Goal: Transaction & Acquisition: Purchase product/service

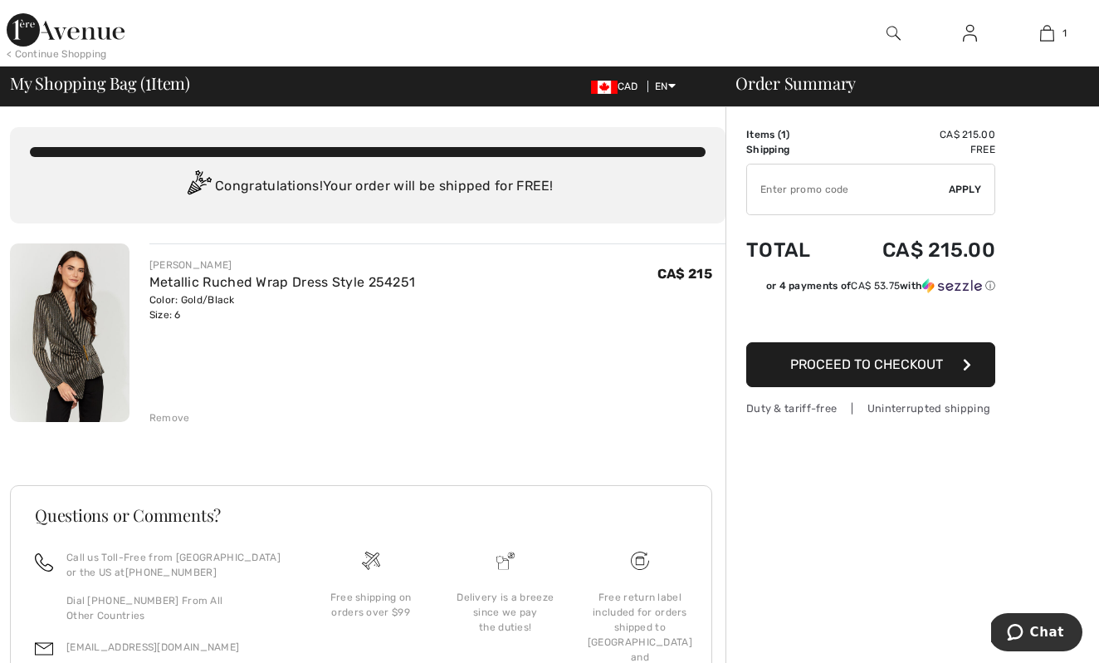
click at [768, 188] on input "TEXT" at bounding box center [848, 189] width 202 height 50
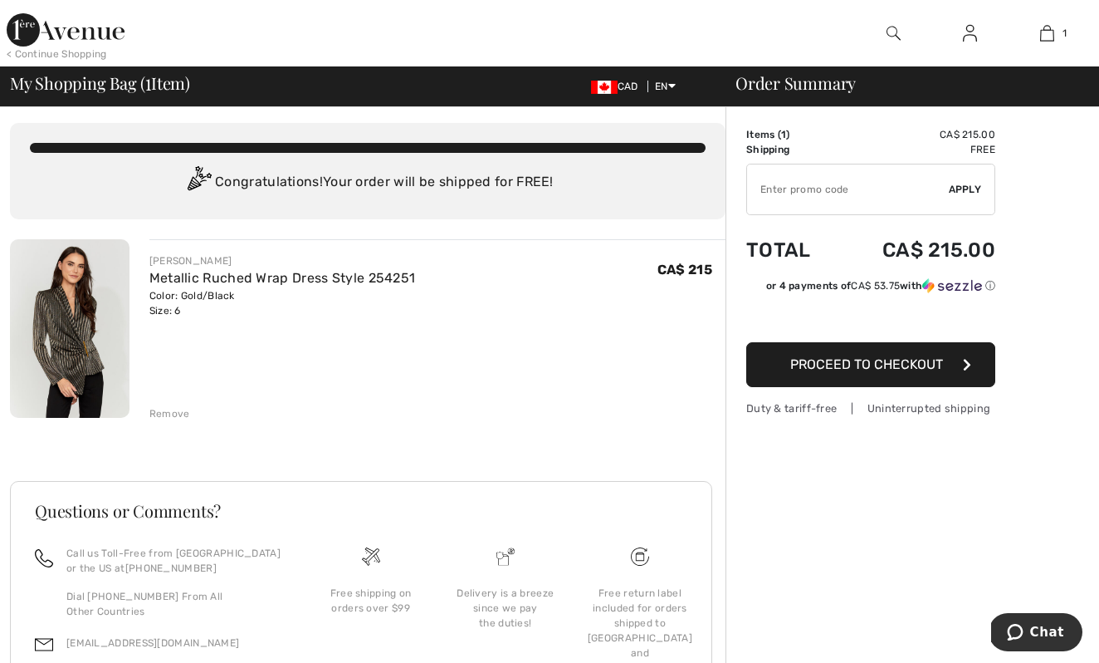
scroll to position [6, 0]
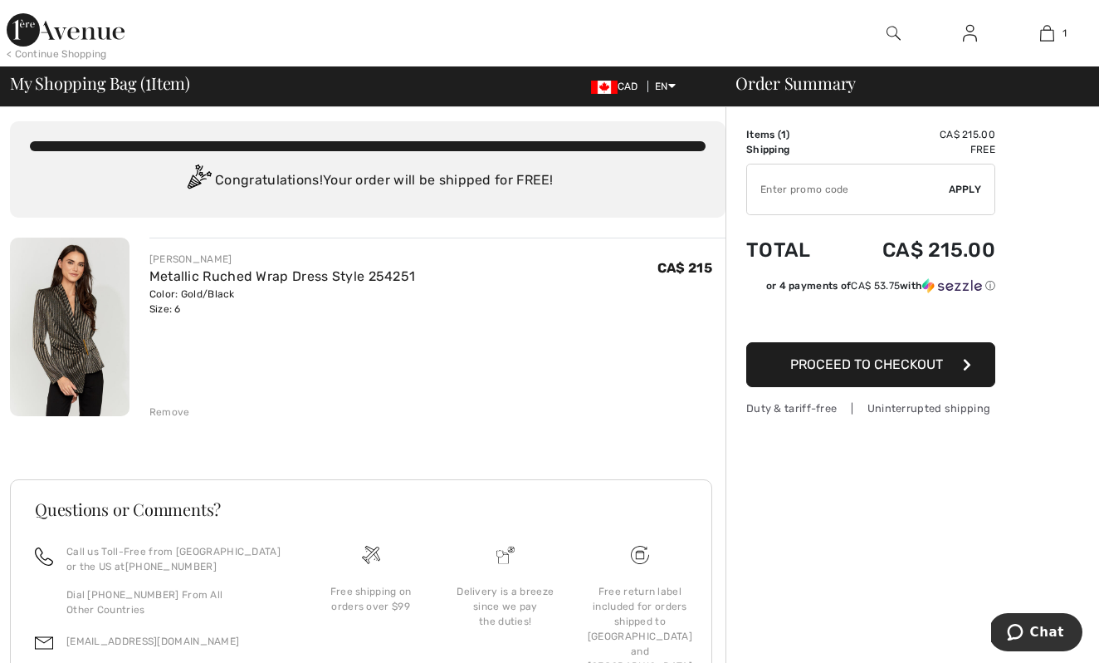
click at [97, 347] on img at bounding box center [70, 326] width 120 height 179
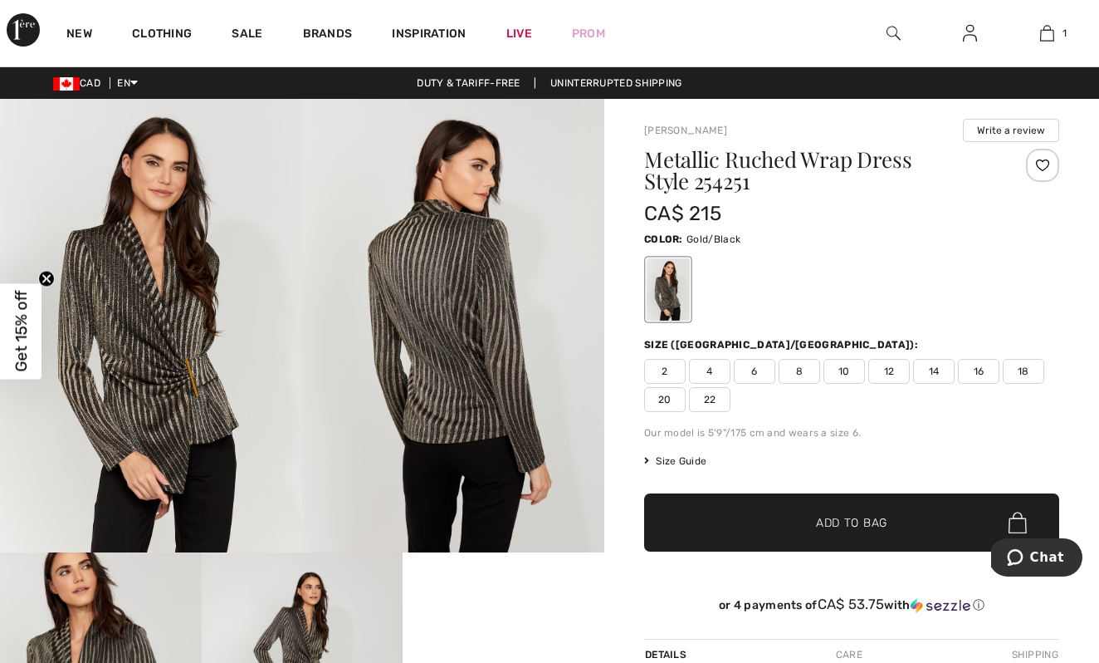
scroll to position [2, 0]
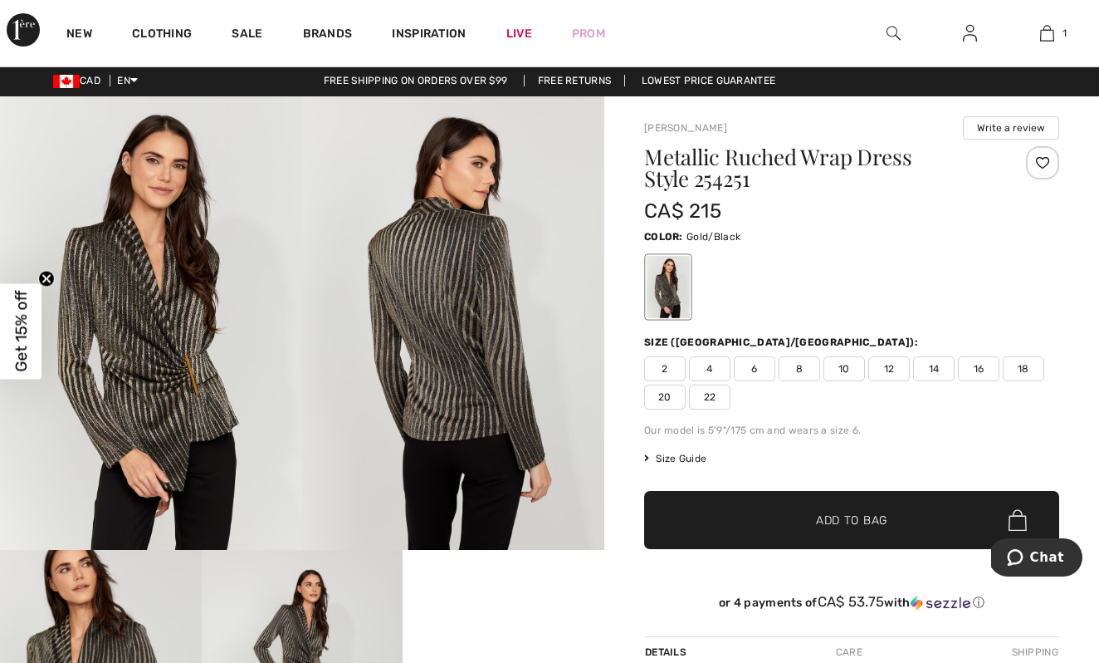
click at [191, 357] on img at bounding box center [151, 322] width 302 height 453
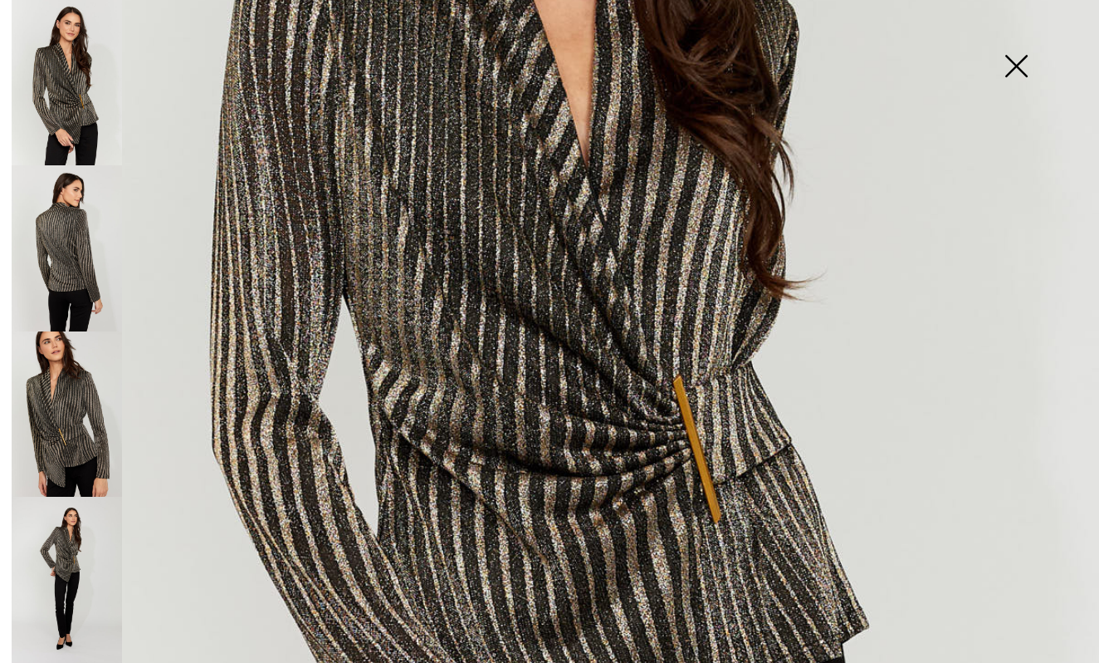
scroll to position [564, 0]
click at [53, 249] on img at bounding box center [67, 248] width 110 height 166
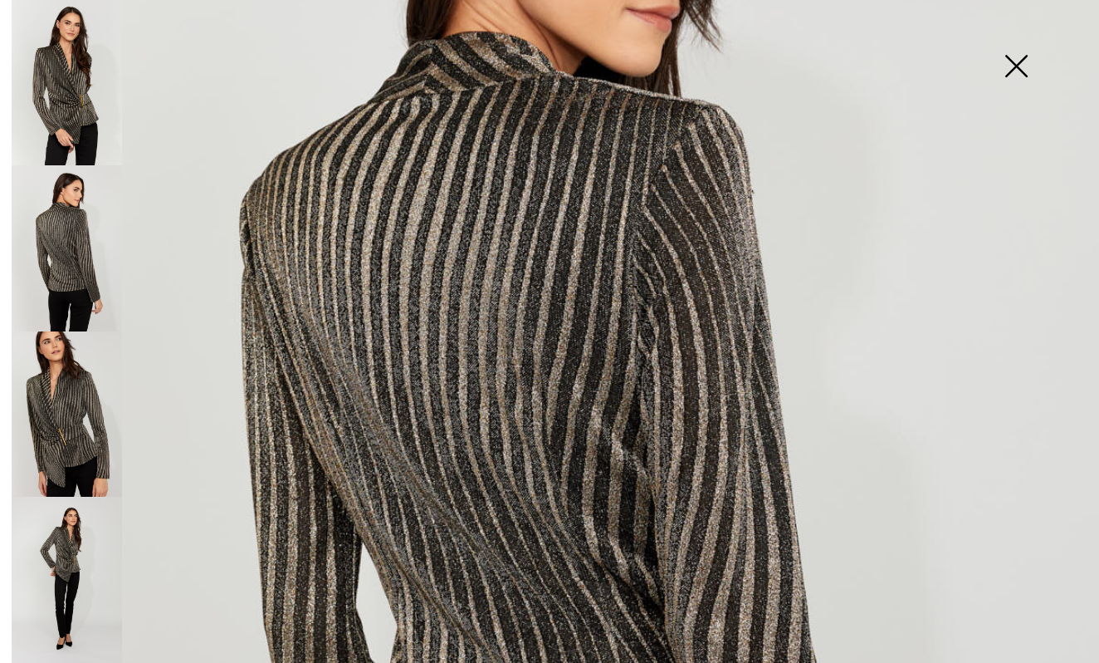
scroll to position [257, 0]
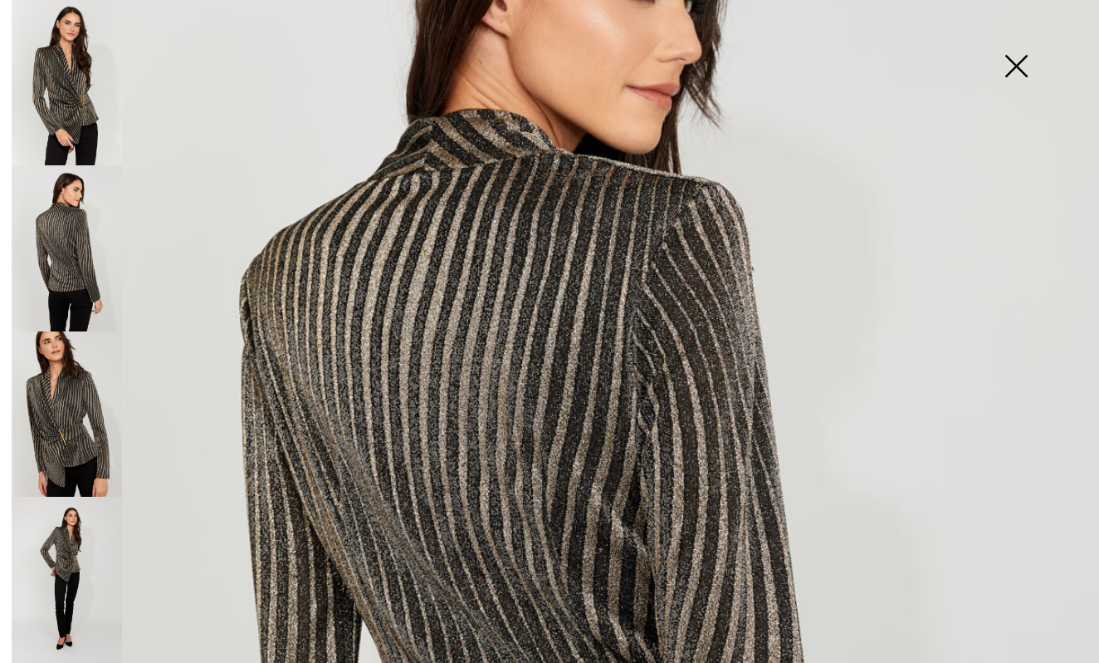
click at [75, 101] on img at bounding box center [67, 82] width 110 height 165
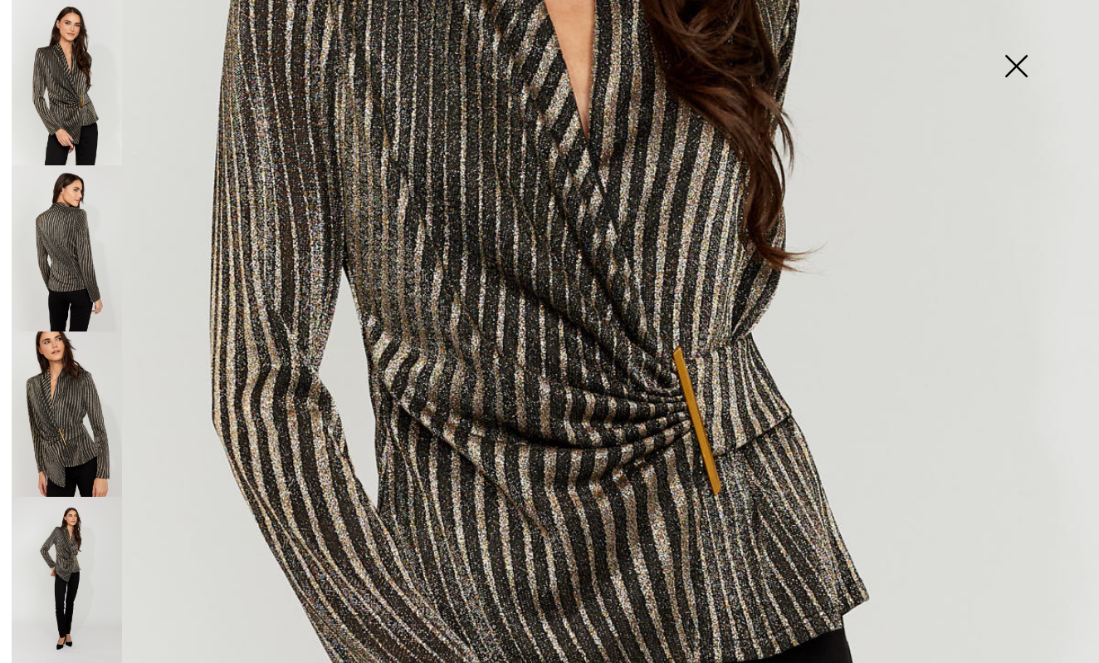
scroll to position [644, 0]
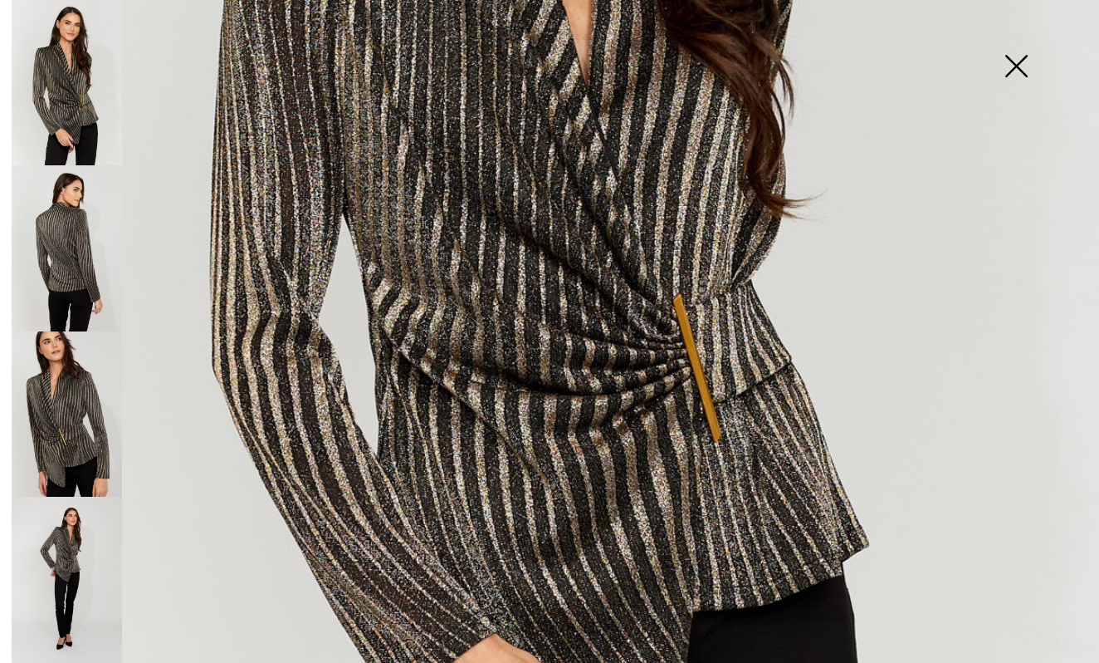
click at [75, 538] on img at bounding box center [67, 580] width 110 height 166
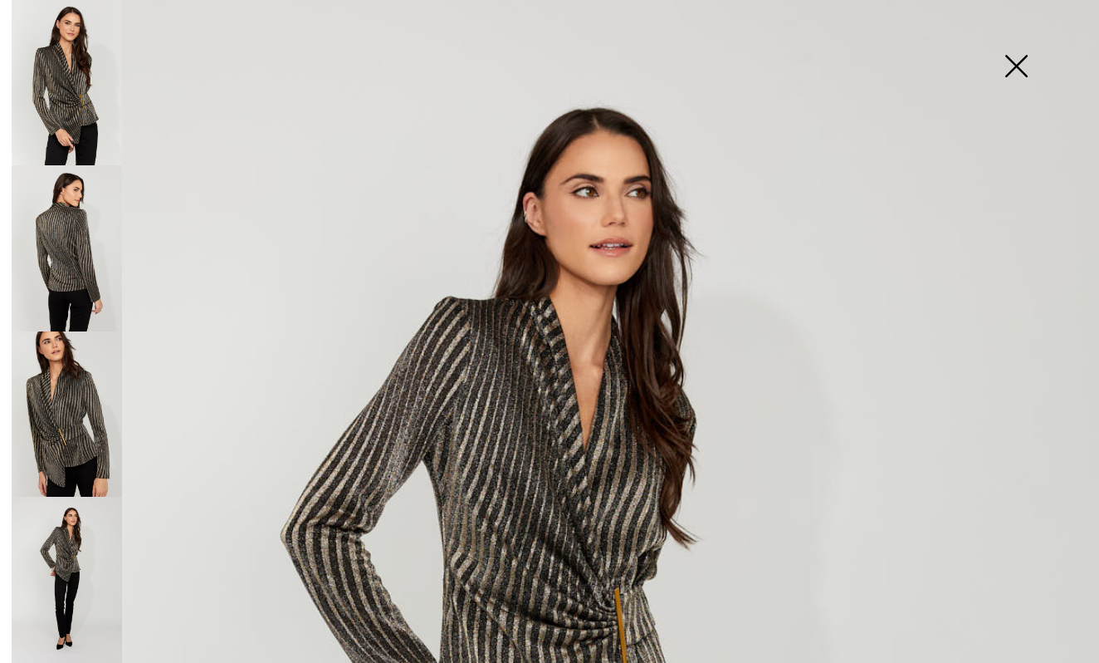
scroll to position [0, 0]
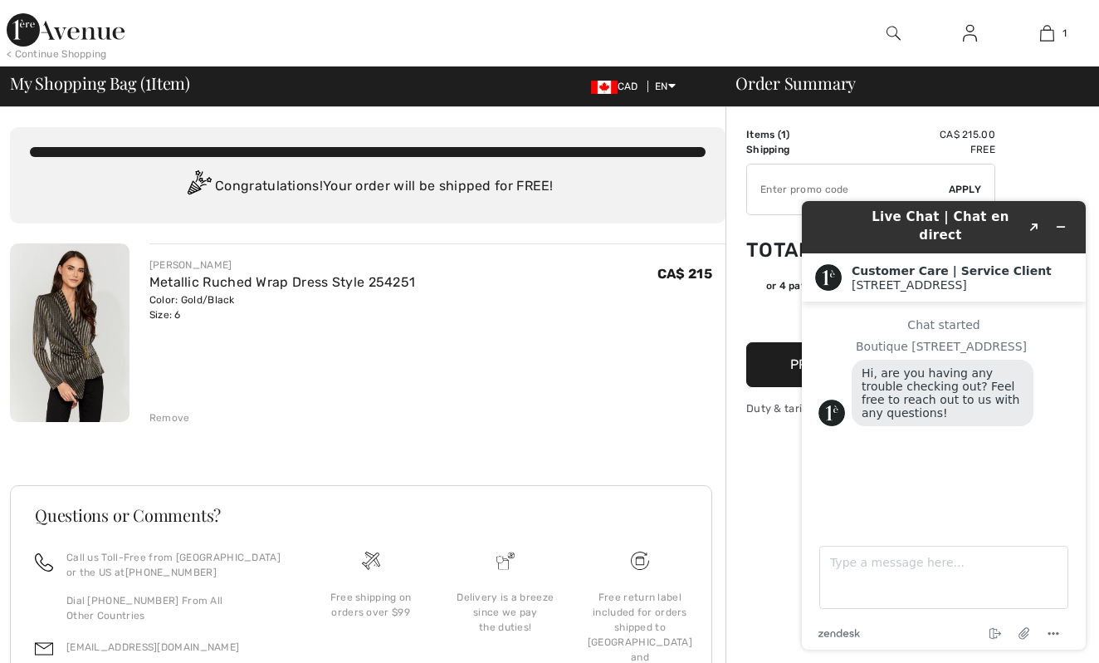
click at [650, 350] on div "FRANK LYMAN Metallic Ruched Wrap Dress Style 254251 Color: Gold/Black Size: 6 F…" at bounding box center [437, 334] width 576 height 182
click at [549, 367] on div "FRANK LYMAN Metallic Ruched Wrap Dress Style 254251 Color: Gold/Black Size: 6 F…" at bounding box center [437, 334] width 576 height 182
click at [784, 195] on input "TEXT" at bounding box center [848, 189] width 202 height 50
type input "NEW15"
click at [1065, 221] on icon "Minimize widget" at bounding box center [1061, 227] width 12 height 12
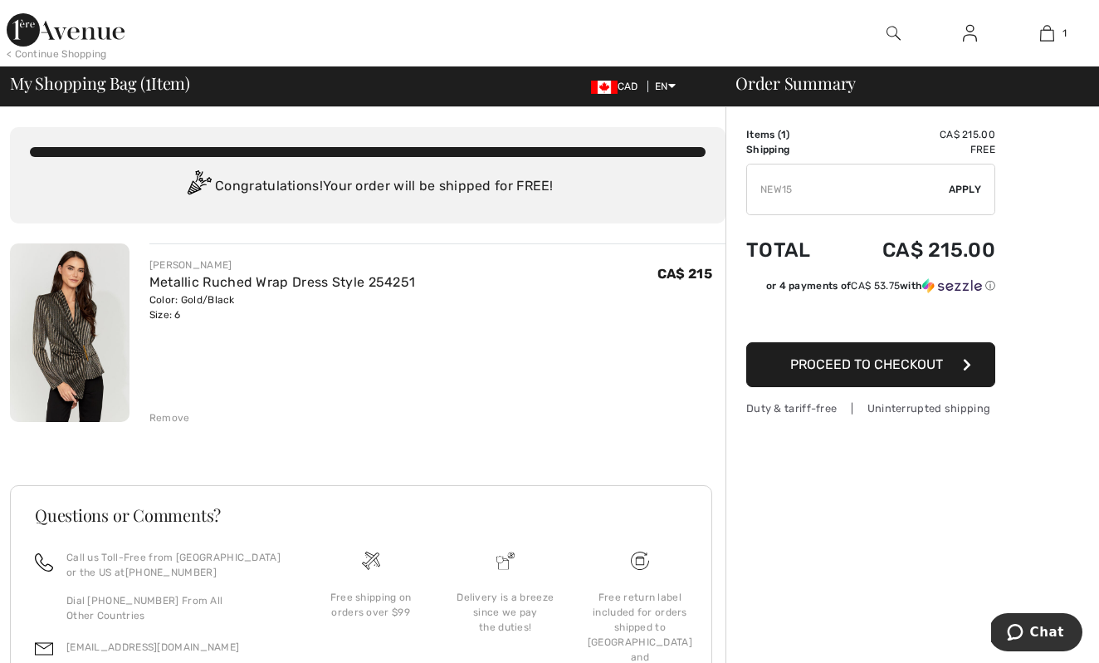
click at [972, 187] on span "Apply" at bounding box center [965, 189] width 33 height 15
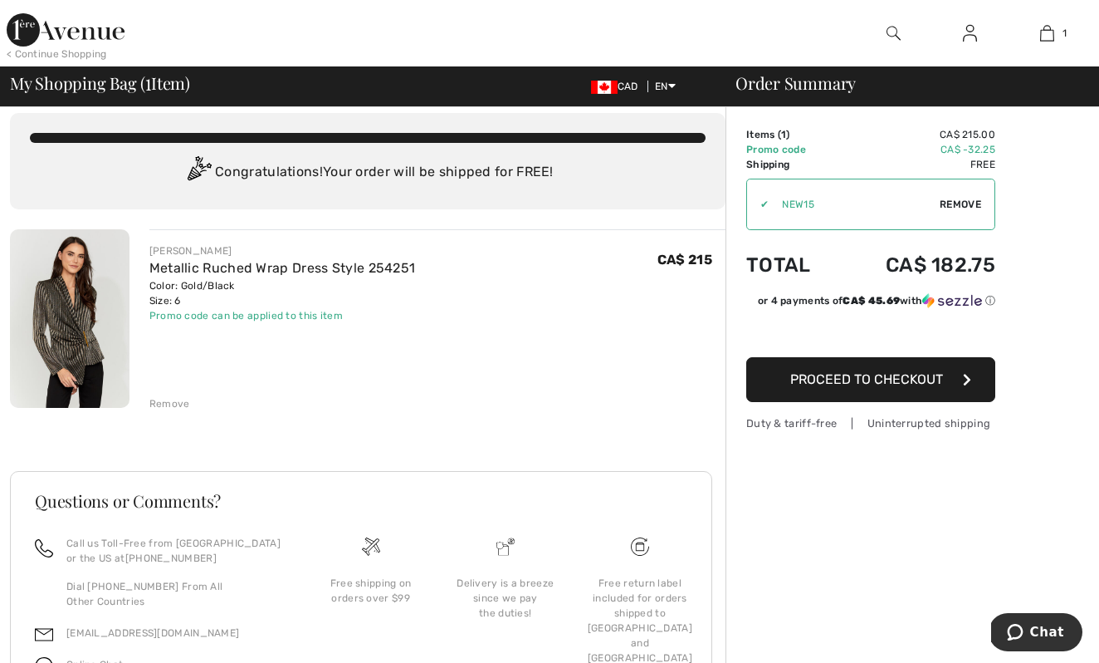
scroll to position [15, 0]
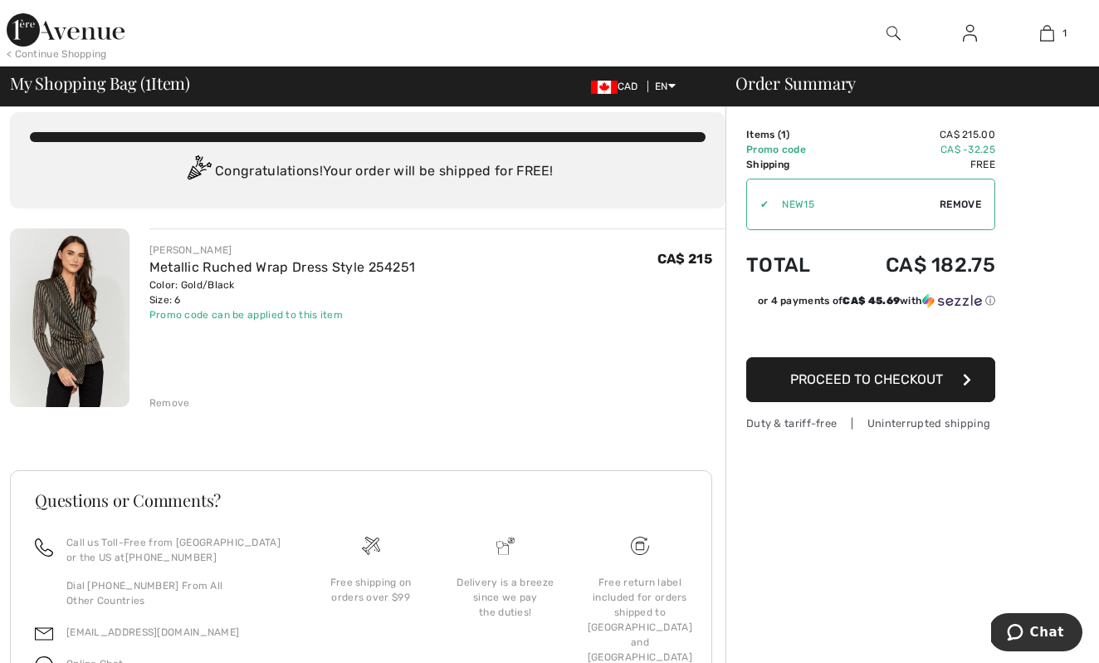
click at [77, 307] on img at bounding box center [70, 317] width 120 height 179
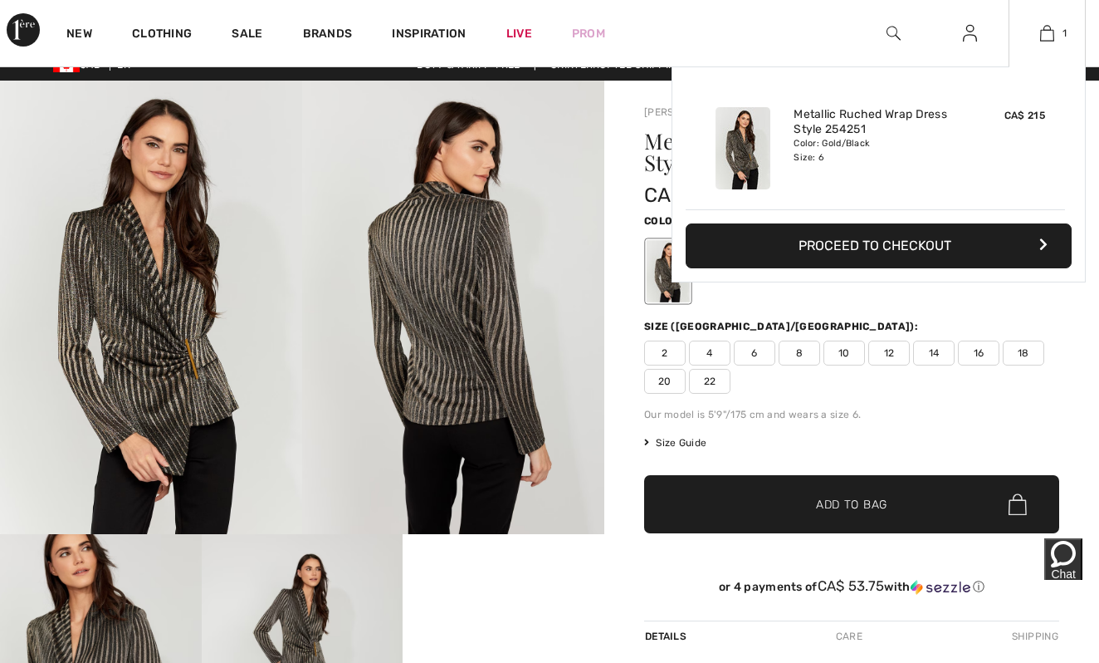
scroll to position [15, 0]
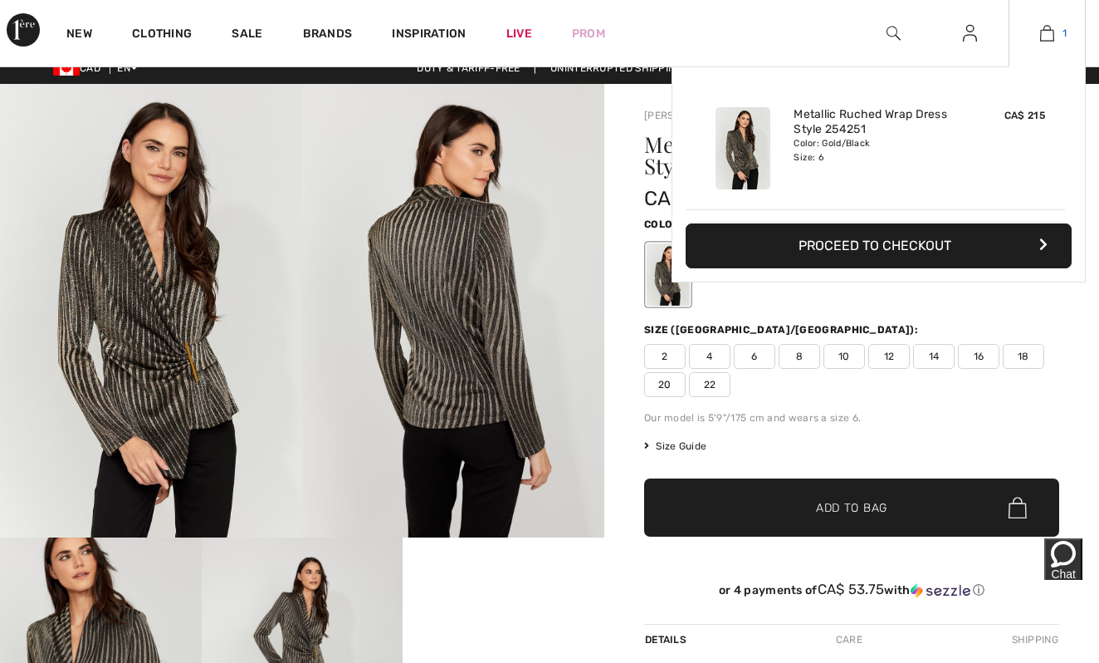
click at [1049, 32] on img at bounding box center [1047, 33] width 14 height 20
